Goal: Understand process/instructions: Learn how to perform a task or action

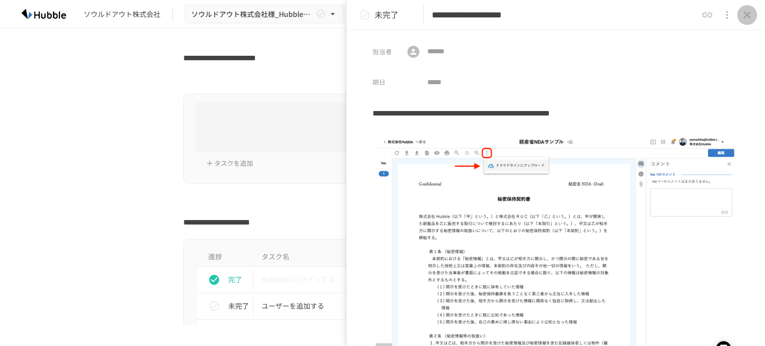
click at [743, 16] on icon "close drawer" at bounding box center [747, 15] width 12 height 12
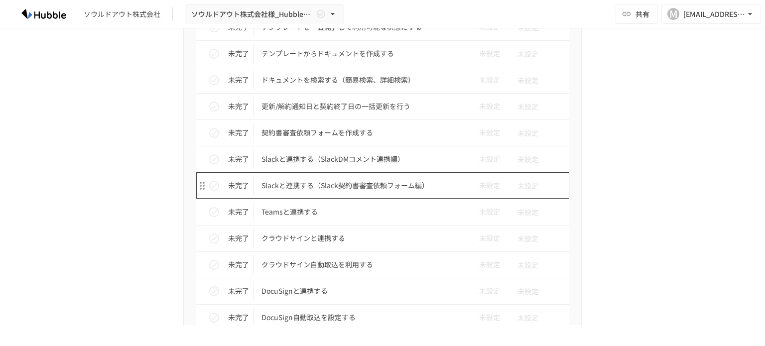
scroll to position [598, 0]
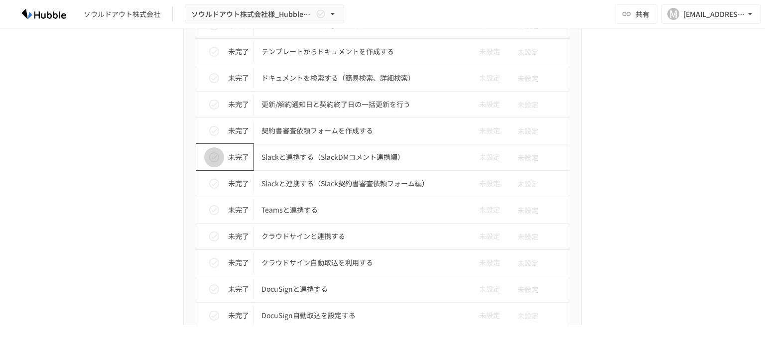
click at [209, 155] on icon "status" at bounding box center [214, 157] width 12 height 12
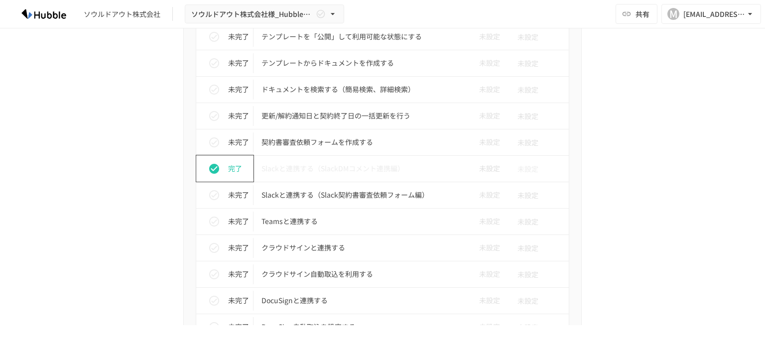
scroll to position [648, 0]
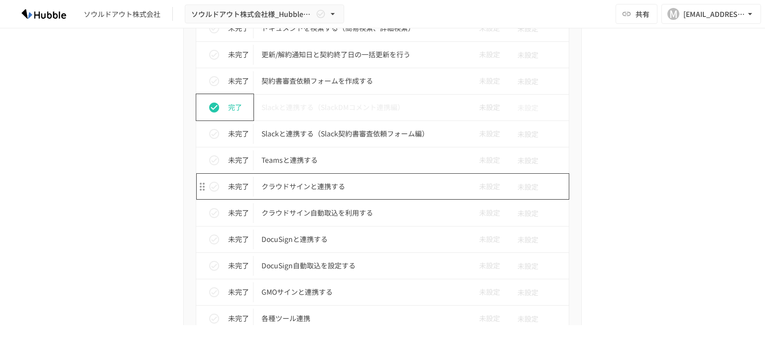
click at [320, 183] on p "クラウドサインと連携する" at bounding box center [362, 186] width 200 height 12
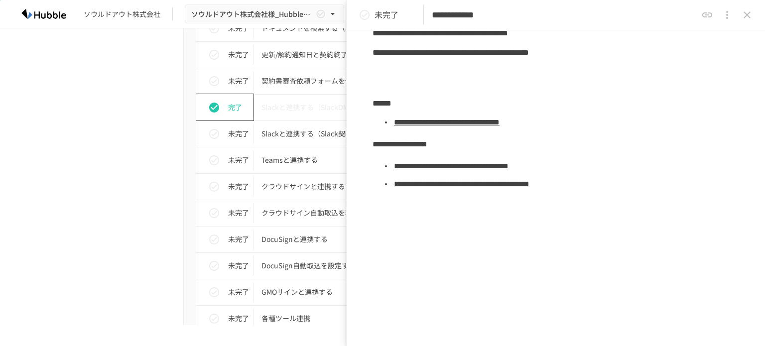
scroll to position [230, 0]
click at [456, 119] on link "**********" at bounding box center [447, 122] width 106 height 7
click at [749, 15] on icon "close drawer" at bounding box center [747, 15] width 12 height 12
